Goal: Book appointment/travel/reservation

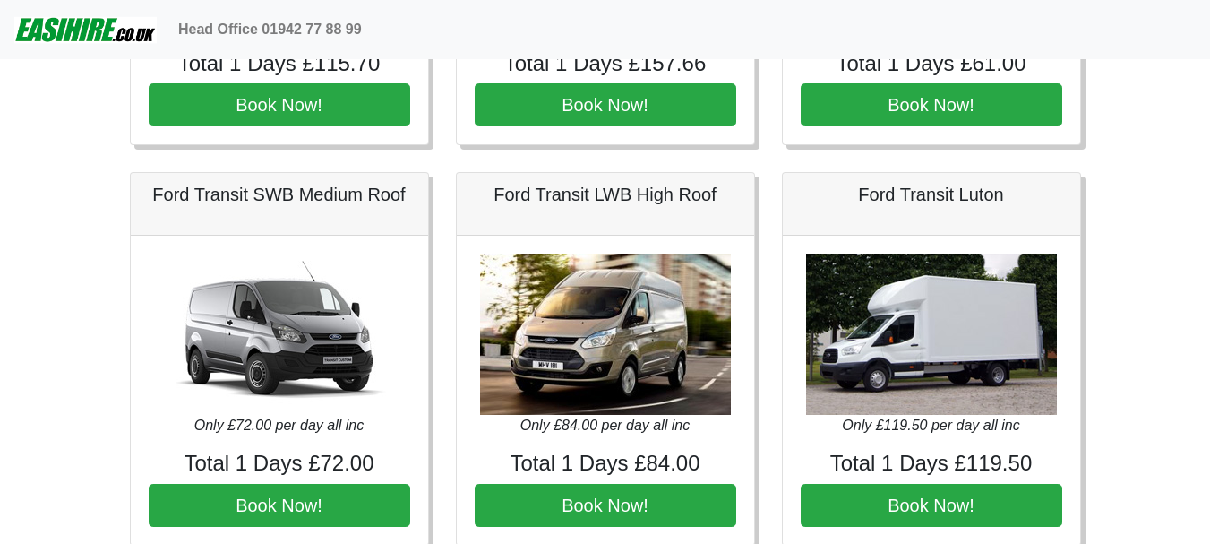
scroll to position [358, 0]
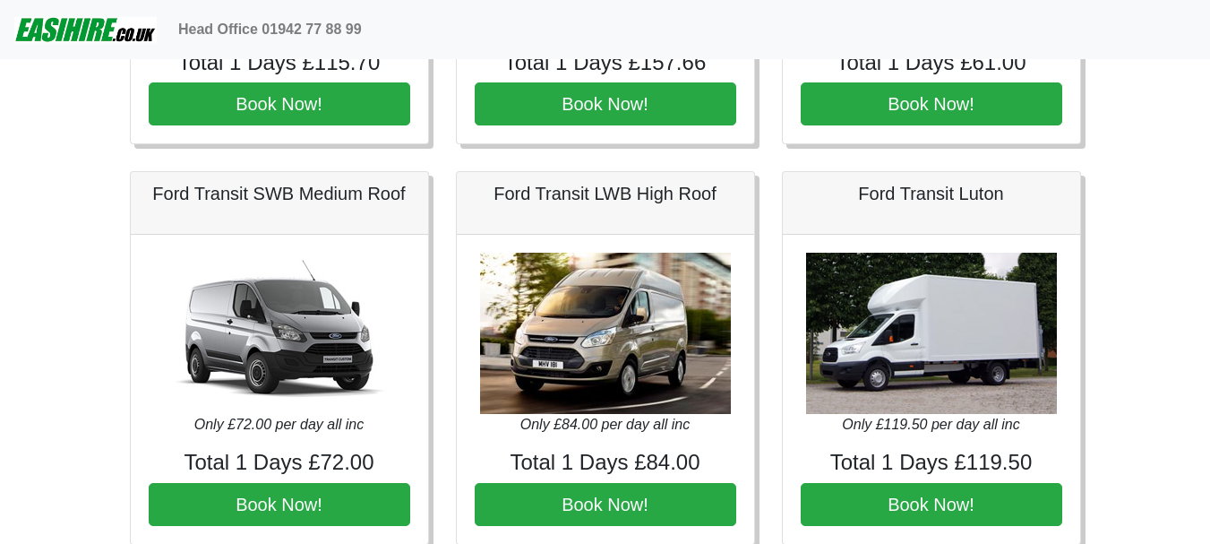
click at [438, 382] on div "Ford Transit SWB Medium Roof Only £72.00 per day all inc Total 1 Days £72.00 Bo…" at bounding box center [279, 357] width 326 height 373
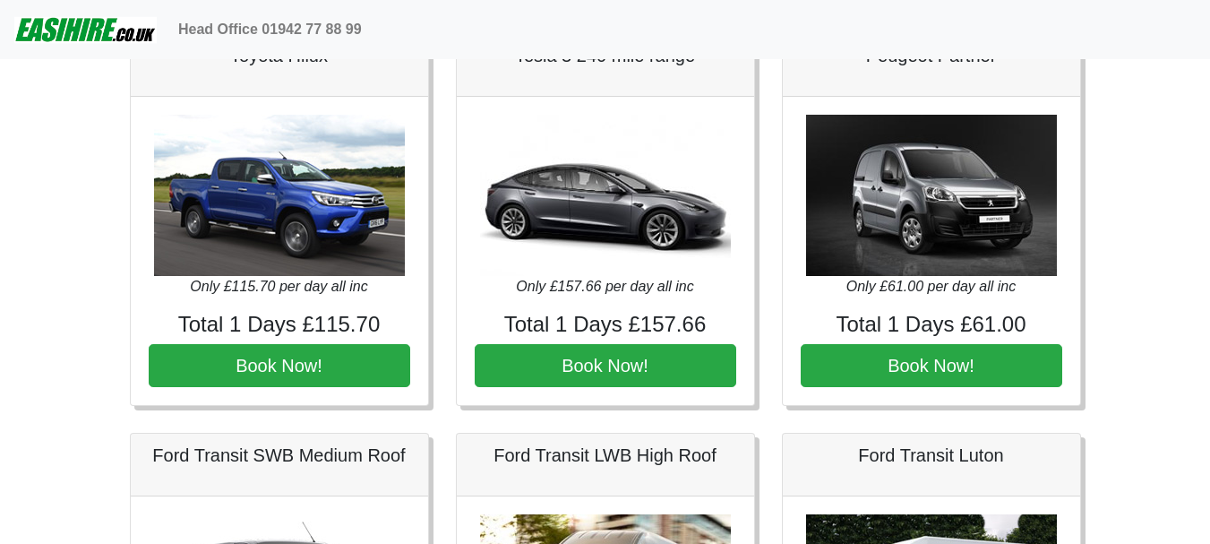
scroll to position [90, 0]
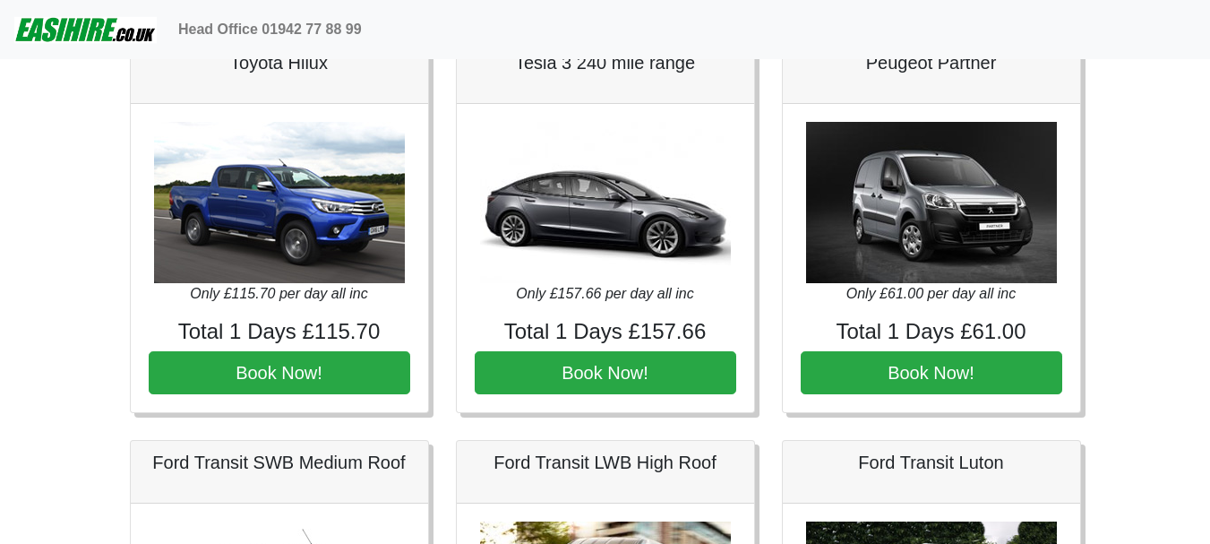
click at [101, 30] on img at bounding box center [85, 30] width 142 height 36
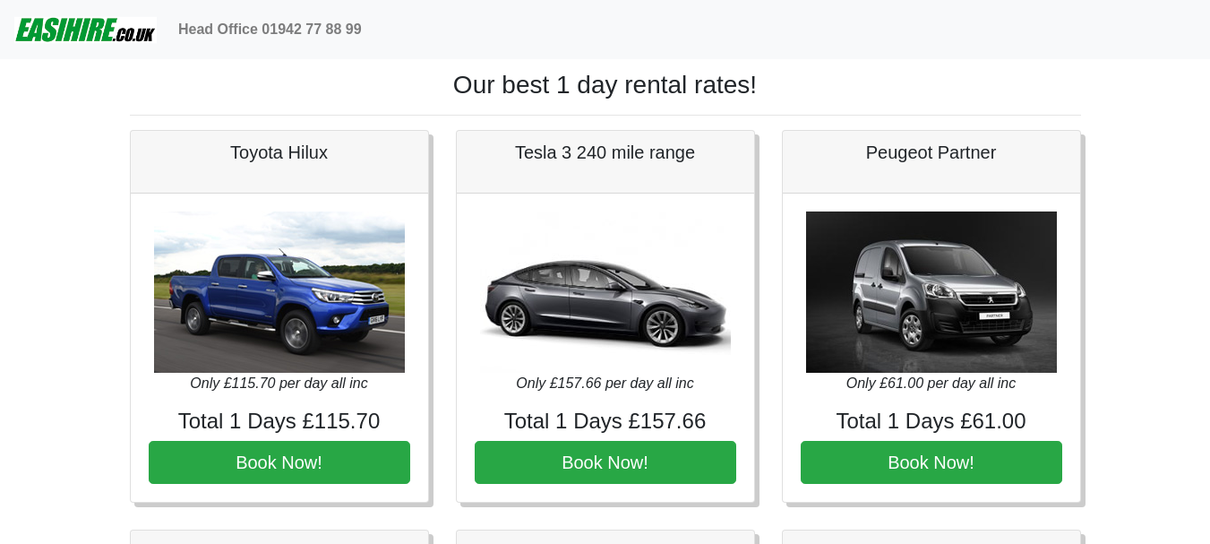
scroll to position [90, 0]
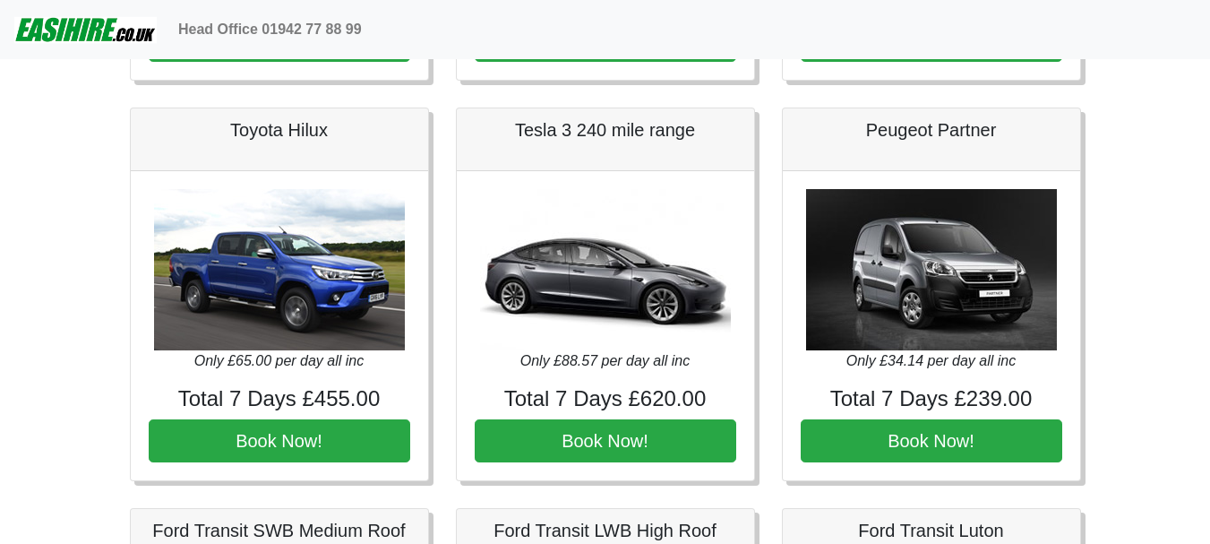
scroll to position [448, 0]
